Goal: Task Accomplishment & Management: Manage account settings

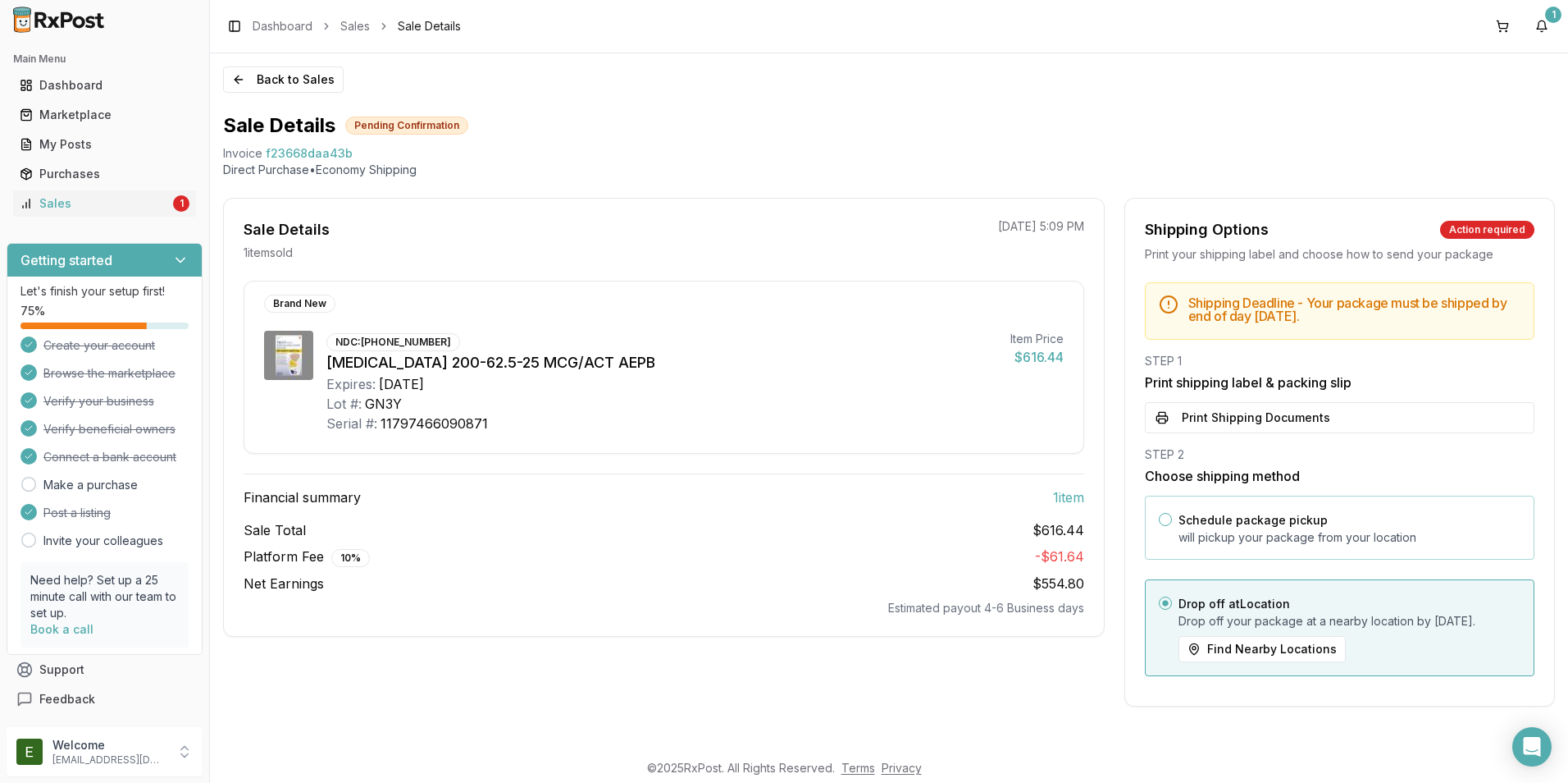
click at [754, 536] on p "will pickup your package from your location" at bounding box center [1349, 537] width 342 height 16
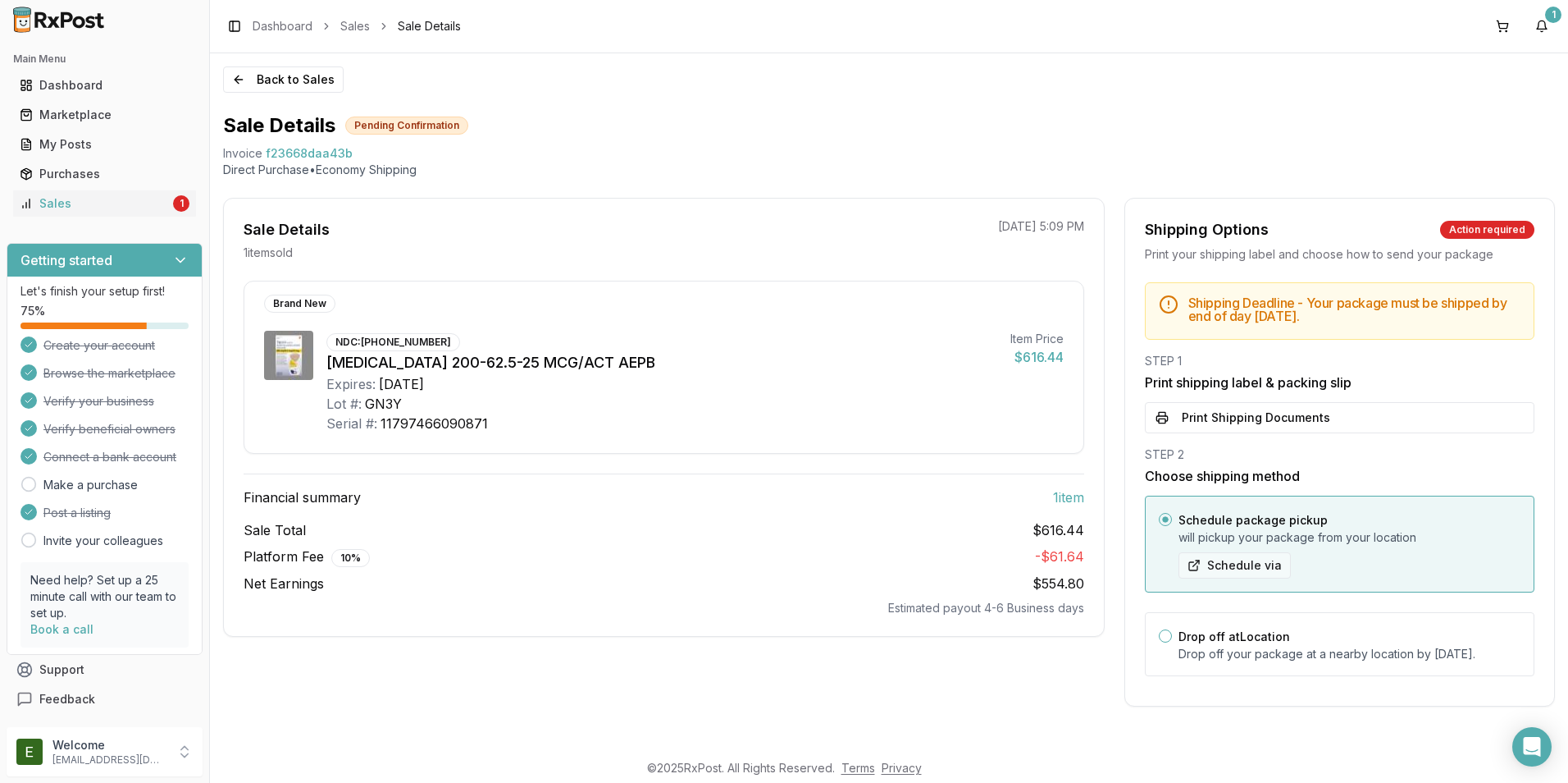
click at [754, 563] on button "Schedule via" at bounding box center [1234, 565] width 112 height 26
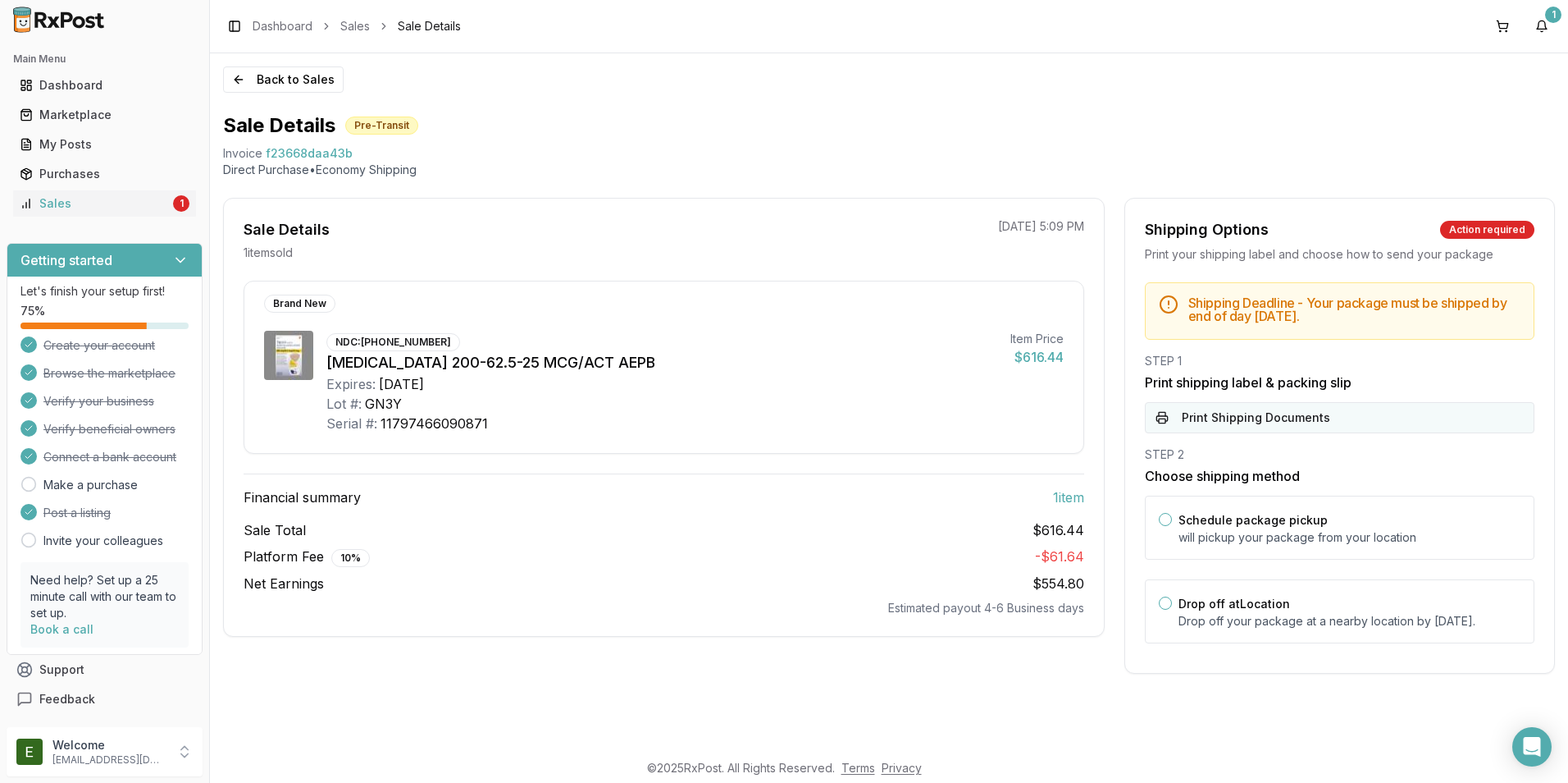
click at [1213, 417] on button "Print Shipping Documents" at bounding box center [1339, 418] width 389 height 31
click at [1190, 527] on div "Schedule package pickup will pickup your package from your location" at bounding box center [1349, 528] width 342 height 37
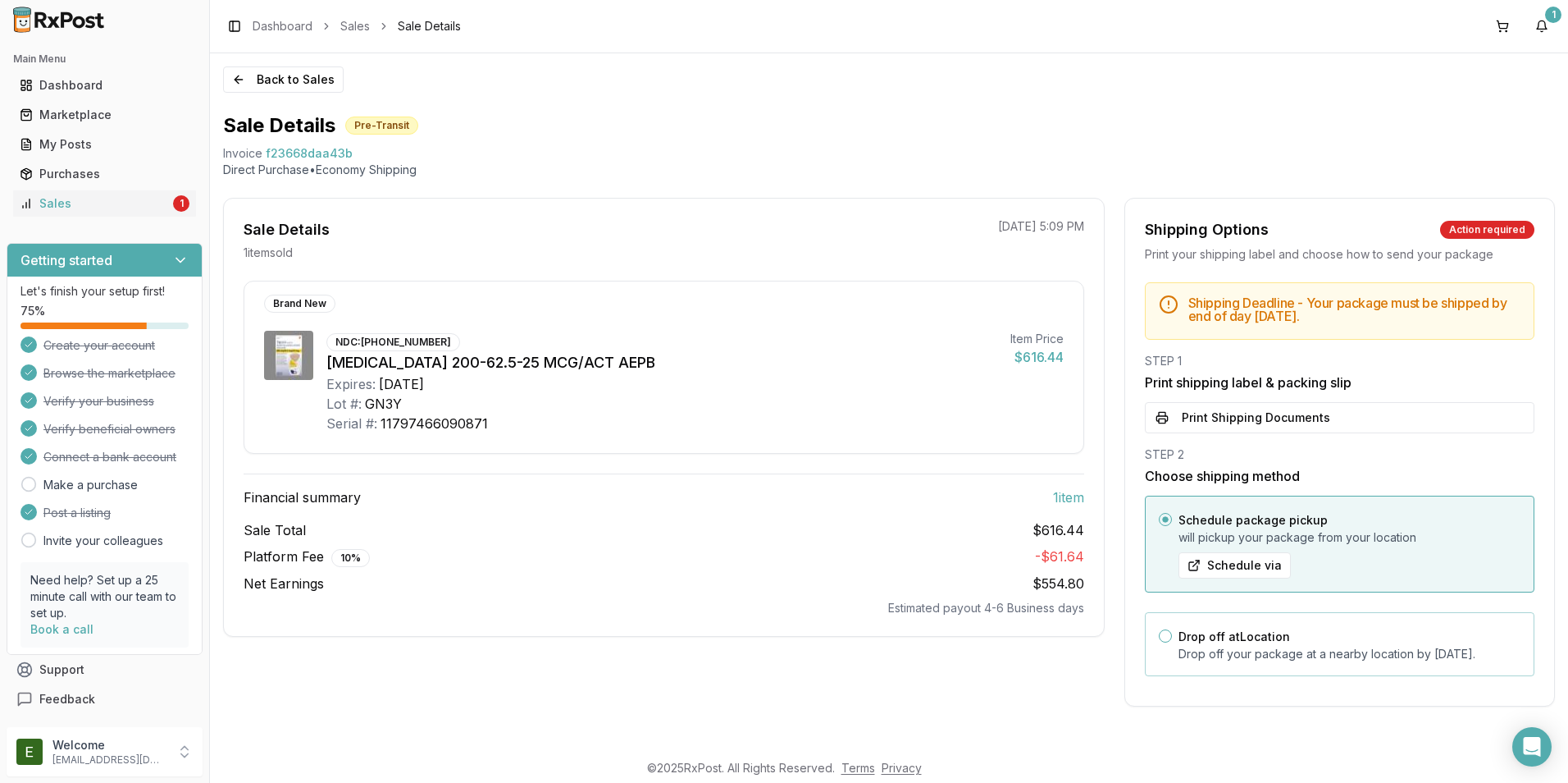
click at [1208, 641] on div "Drop off at Location Drop off your package at a nearby location by [DATE] ." at bounding box center [1349, 644] width 342 height 37
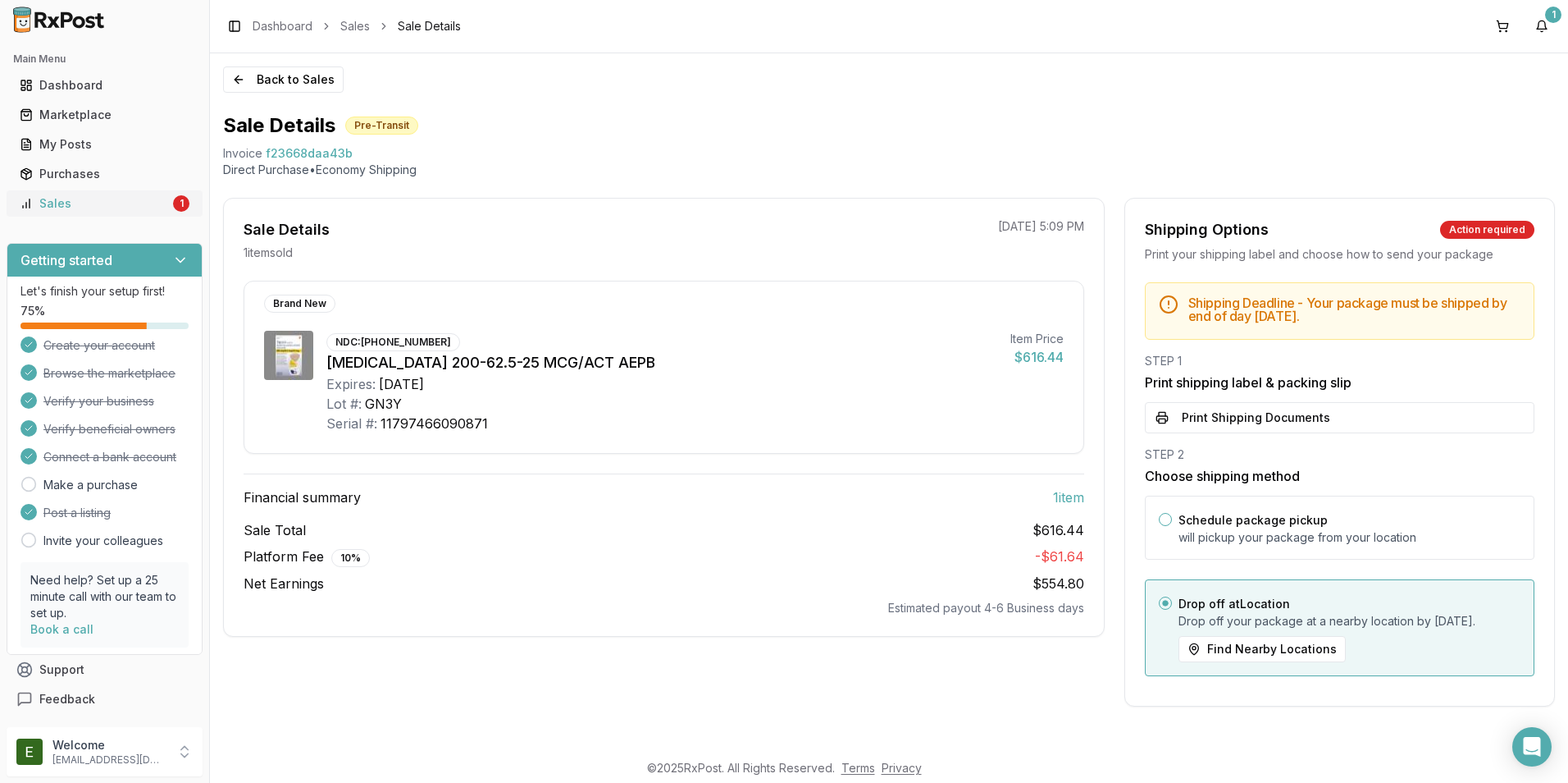
click at [126, 201] on div "Sales" at bounding box center [95, 204] width 150 height 16
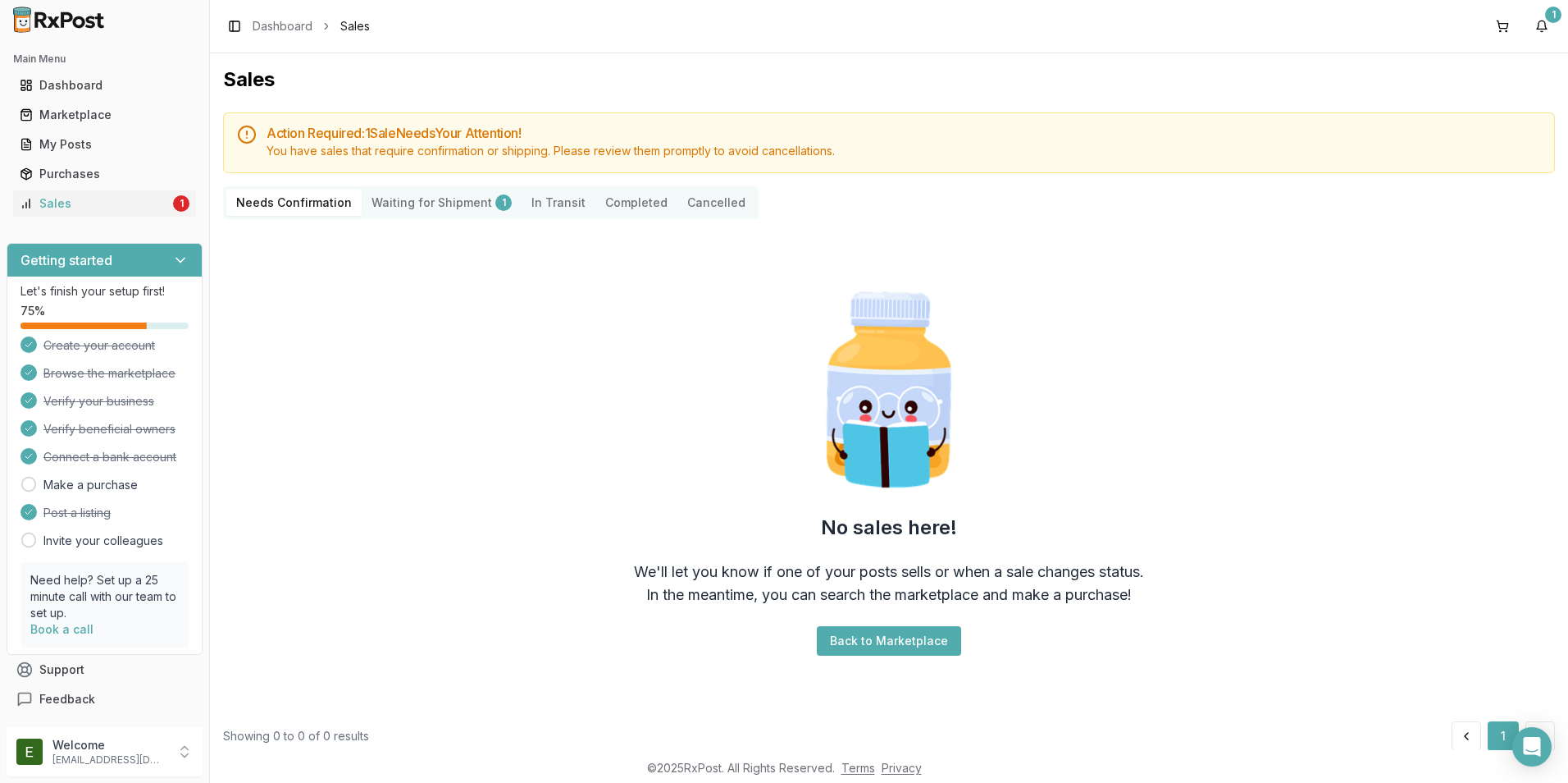
click at [395, 206] on Shipment "Waiting for Shipment 1" at bounding box center [441, 202] width 160 height 26
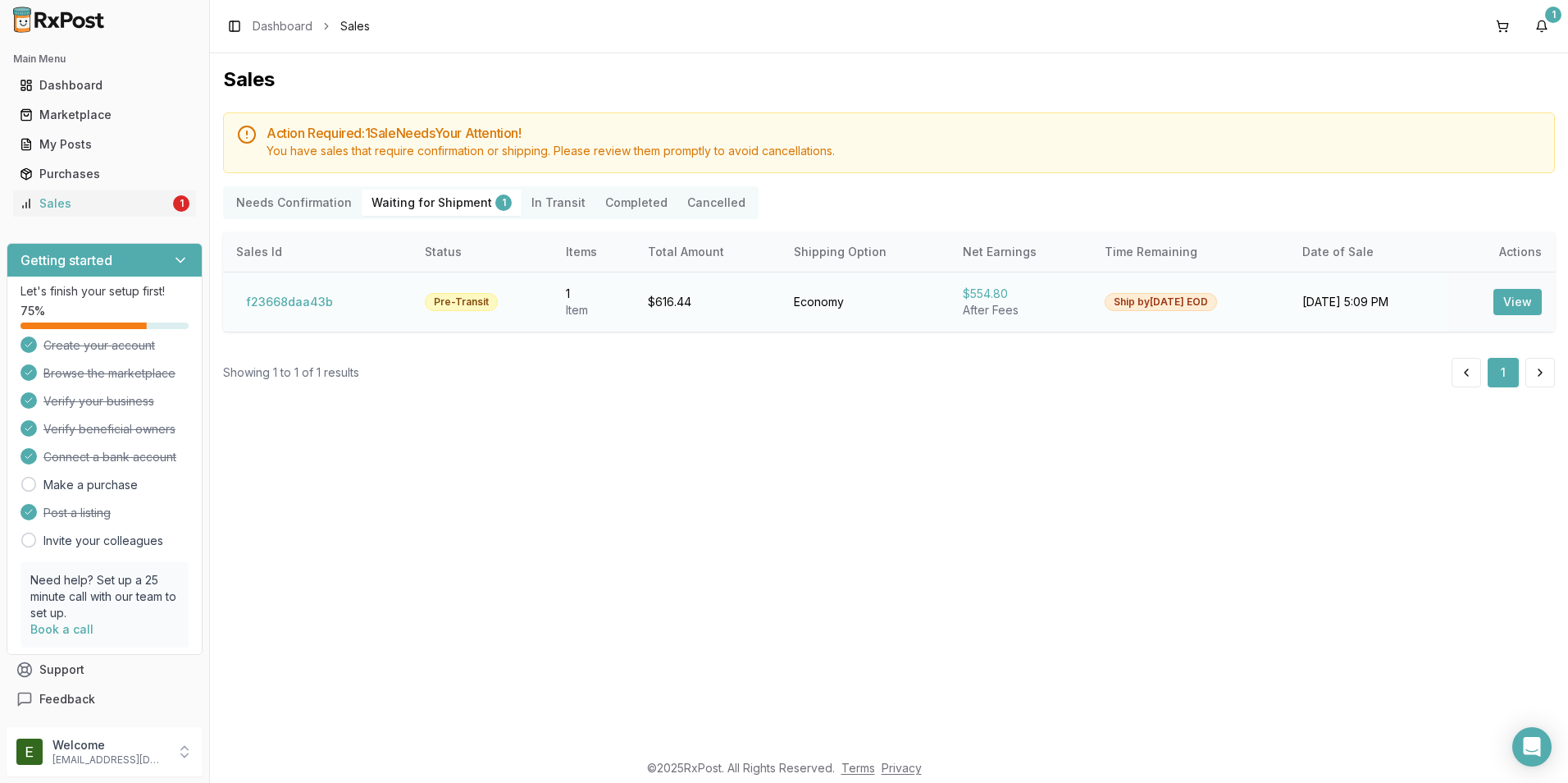
click at [1513, 304] on button "View" at bounding box center [1517, 302] width 48 height 26
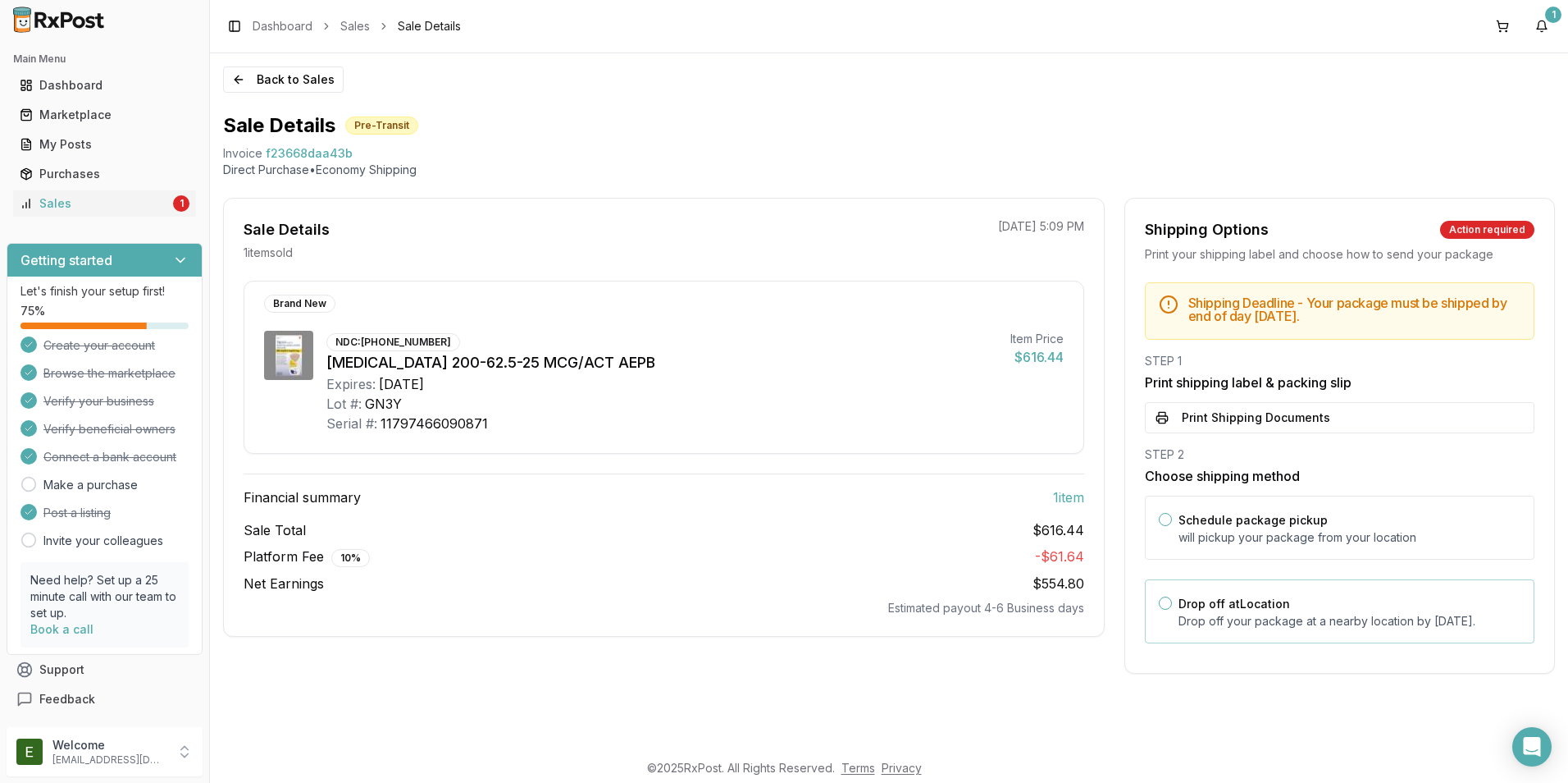
click at [1228, 608] on div "Drop off at Location Drop off your package at a nearby location by [DATE] ." at bounding box center [1349, 611] width 342 height 37
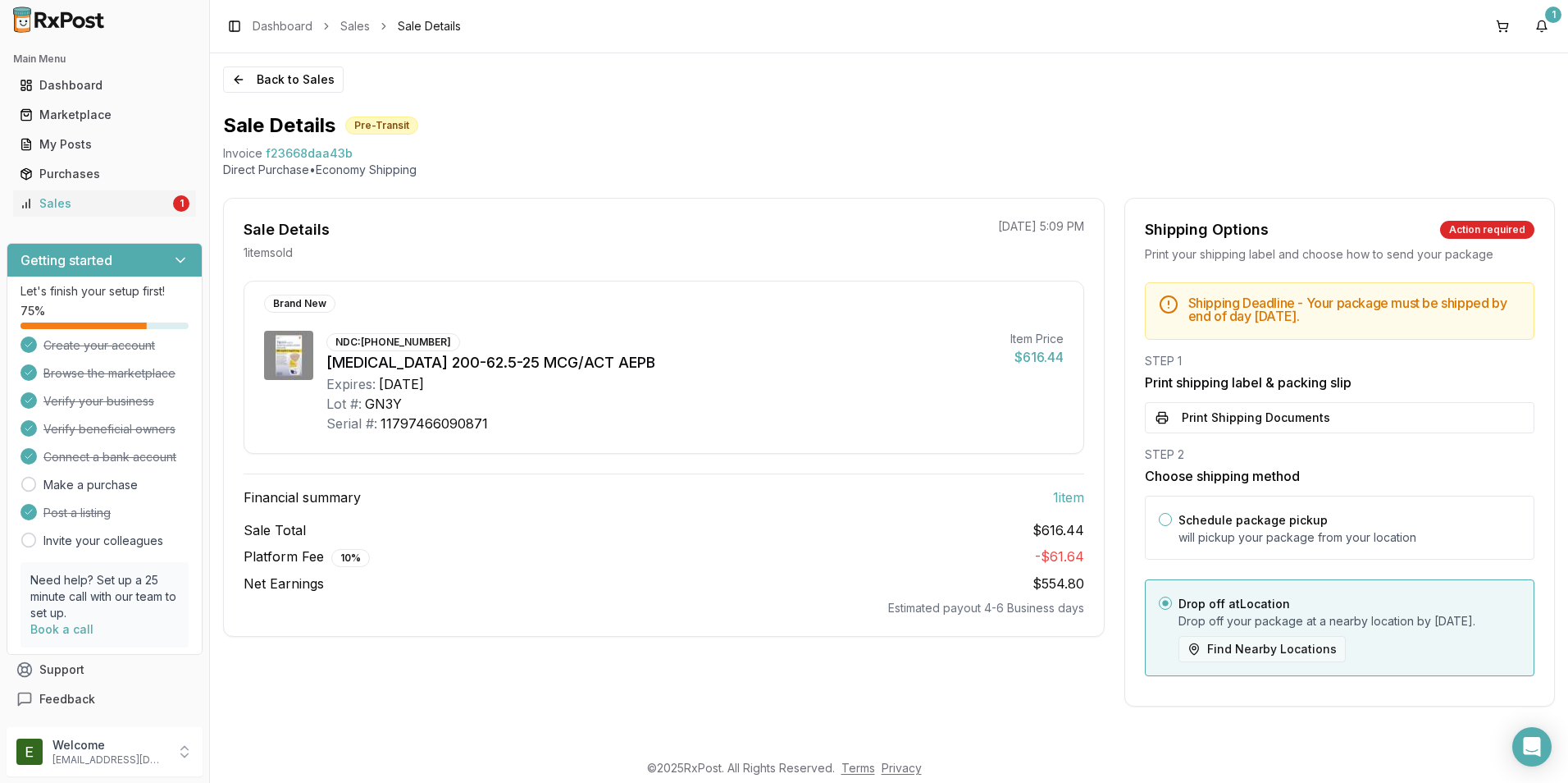
click at [1254, 662] on button "Find Nearby Locations" at bounding box center [1261, 649] width 167 height 26
click at [79, 89] on div "Dashboard" at bounding box center [105, 85] width 170 height 16
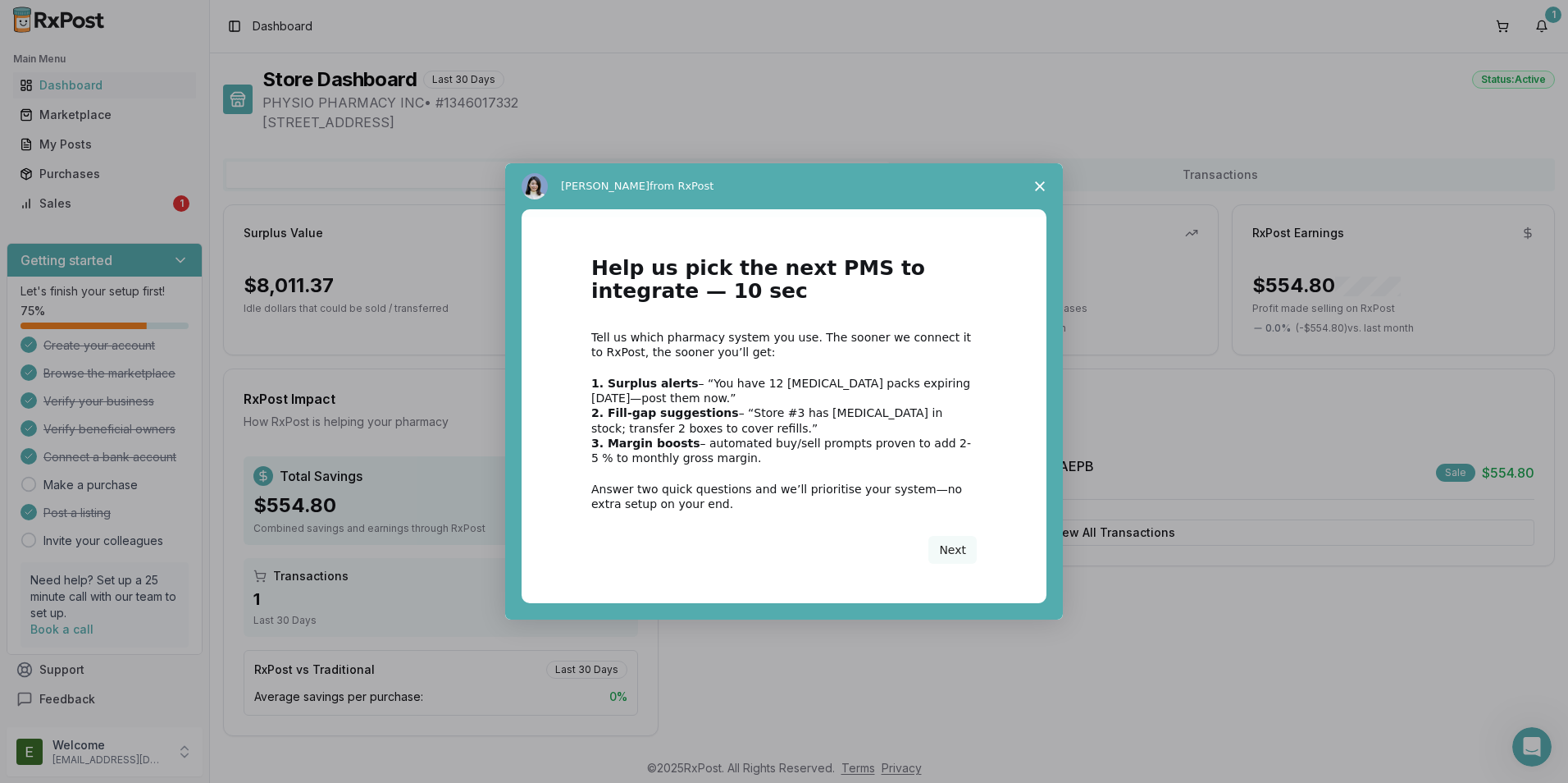
click at [82, 140] on div "Intercom messenger" at bounding box center [784, 391] width 1568 height 783
click at [1039, 186] on polygon "Close survey" at bounding box center [1039, 185] width 10 height 10
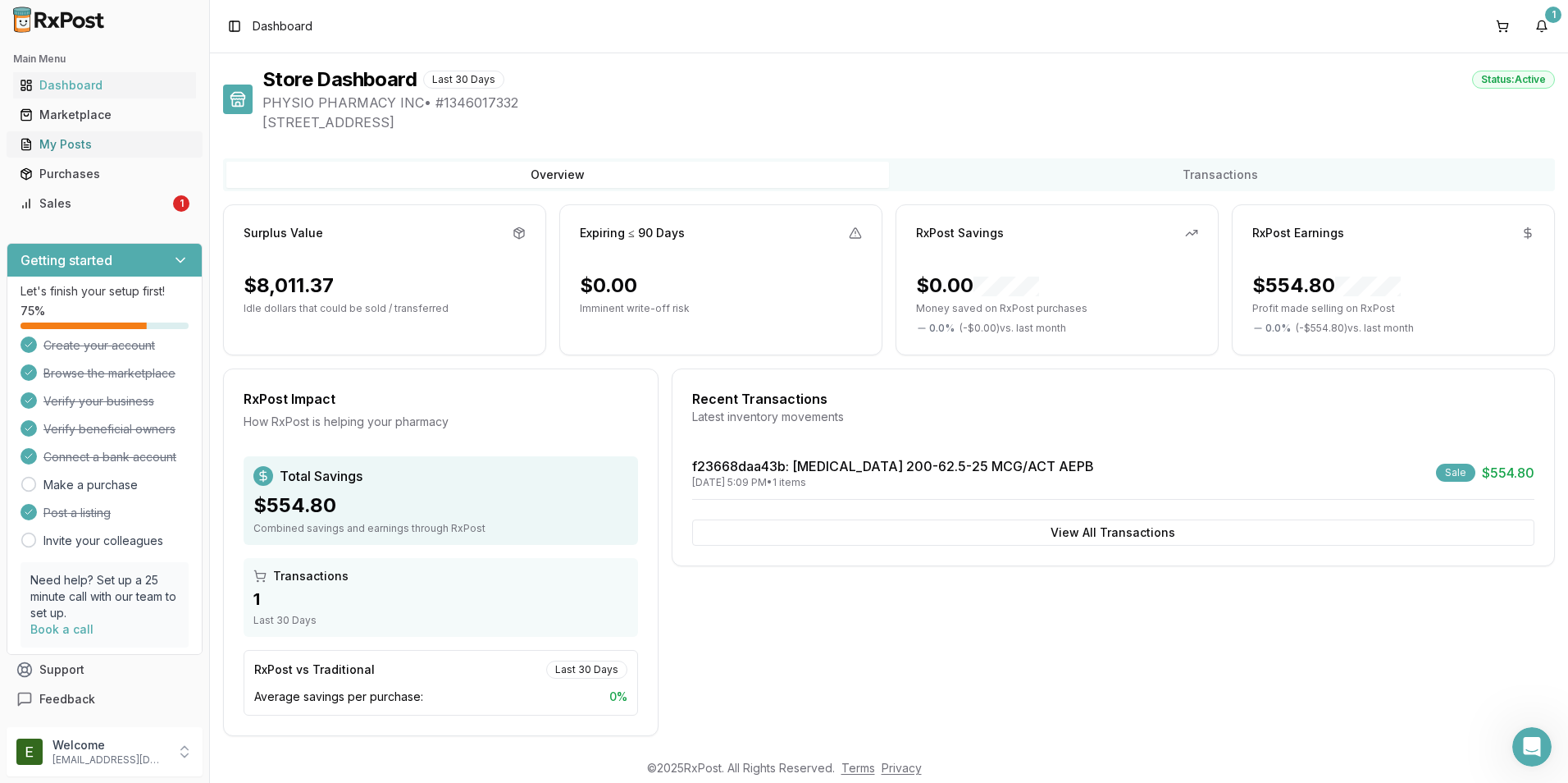
click at [100, 144] on div "My Posts" at bounding box center [105, 144] width 170 height 16
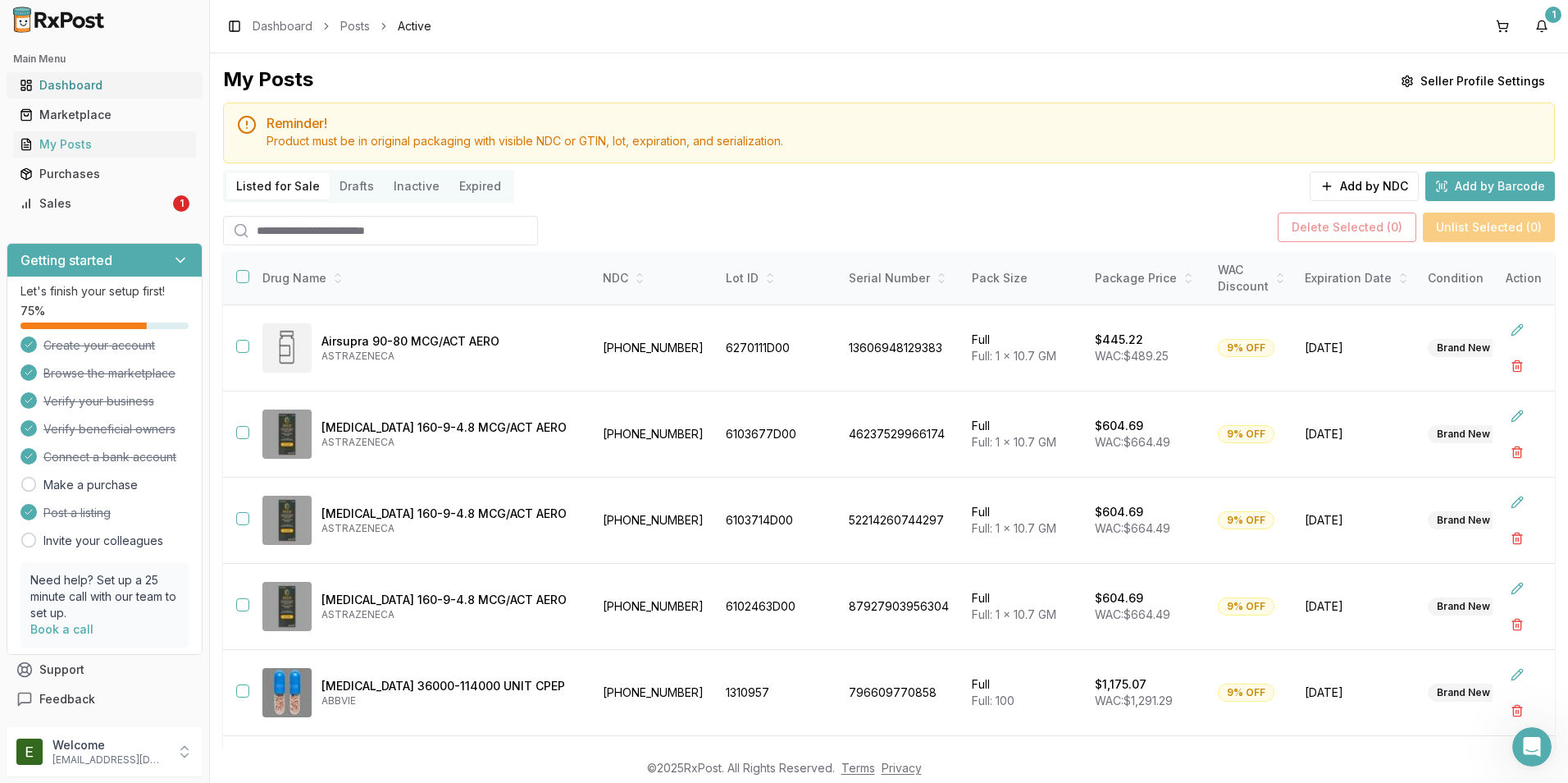
click at [105, 91] on div "Dashboard" at bounding box center [105, 85] width 170 height 16
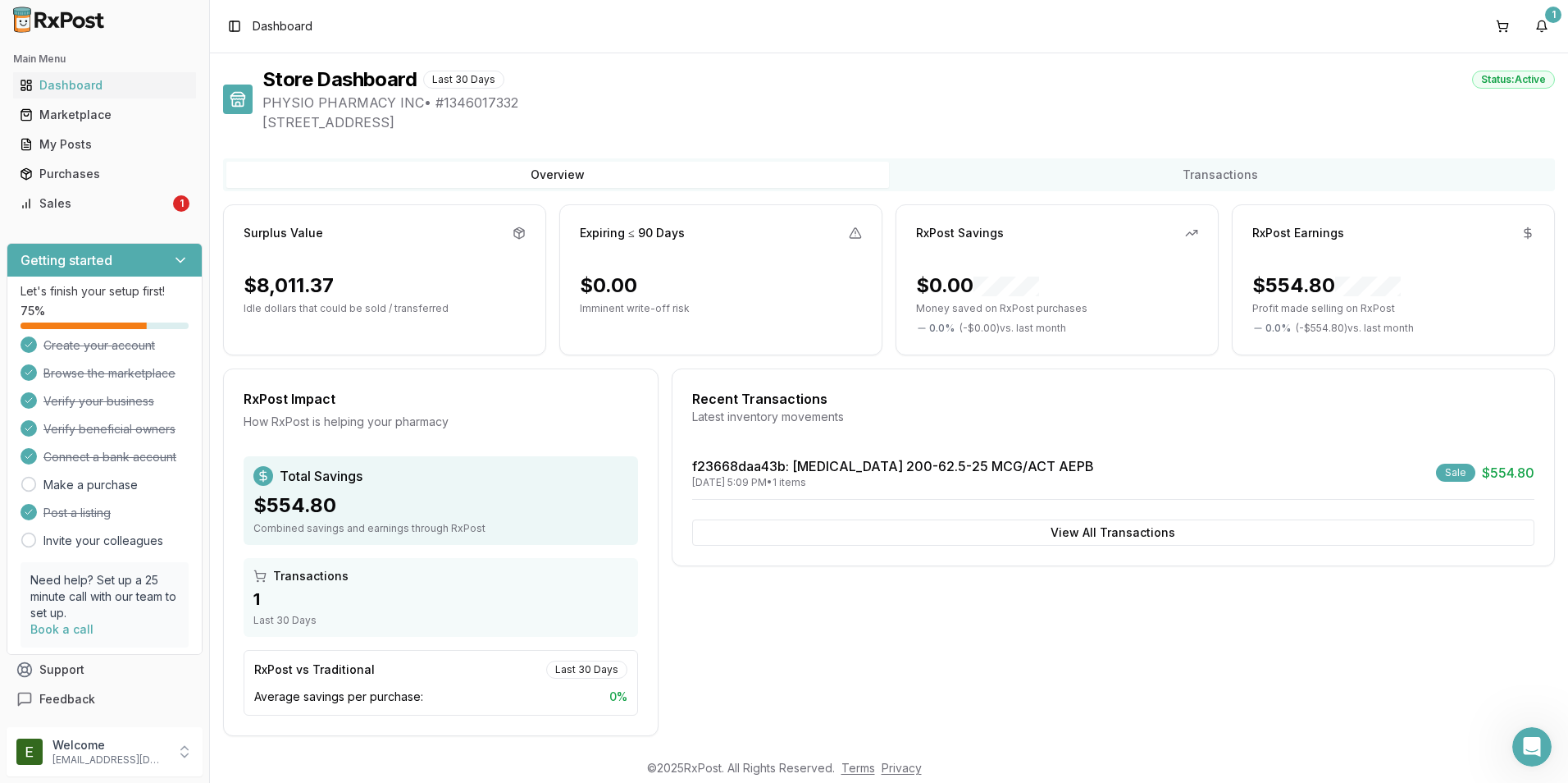
click at [13, 70] on link "Dashboard" at bounding box center [104, 85] width 183 height 29
